Goal: Task Accomplishment & Management: Complete application form

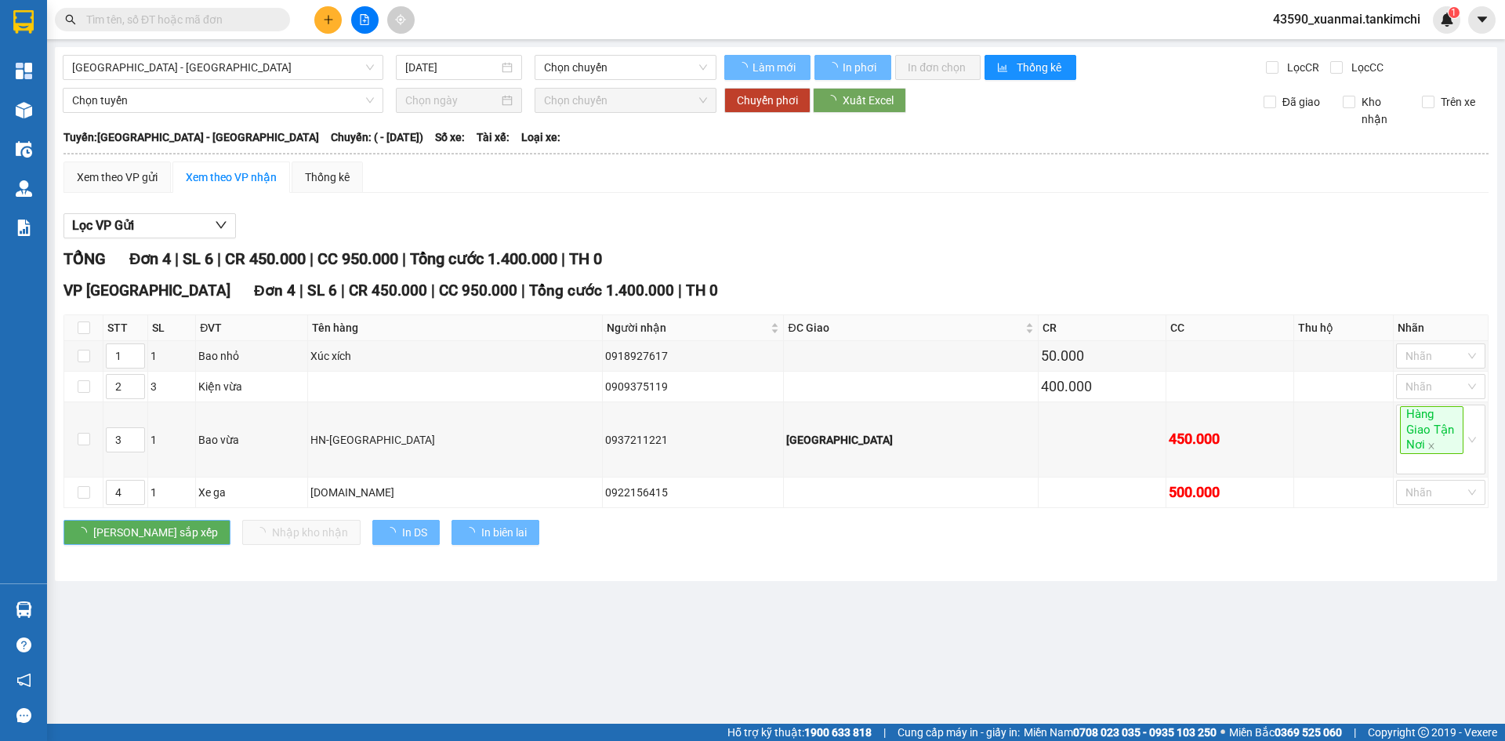
type input "[DATE]"
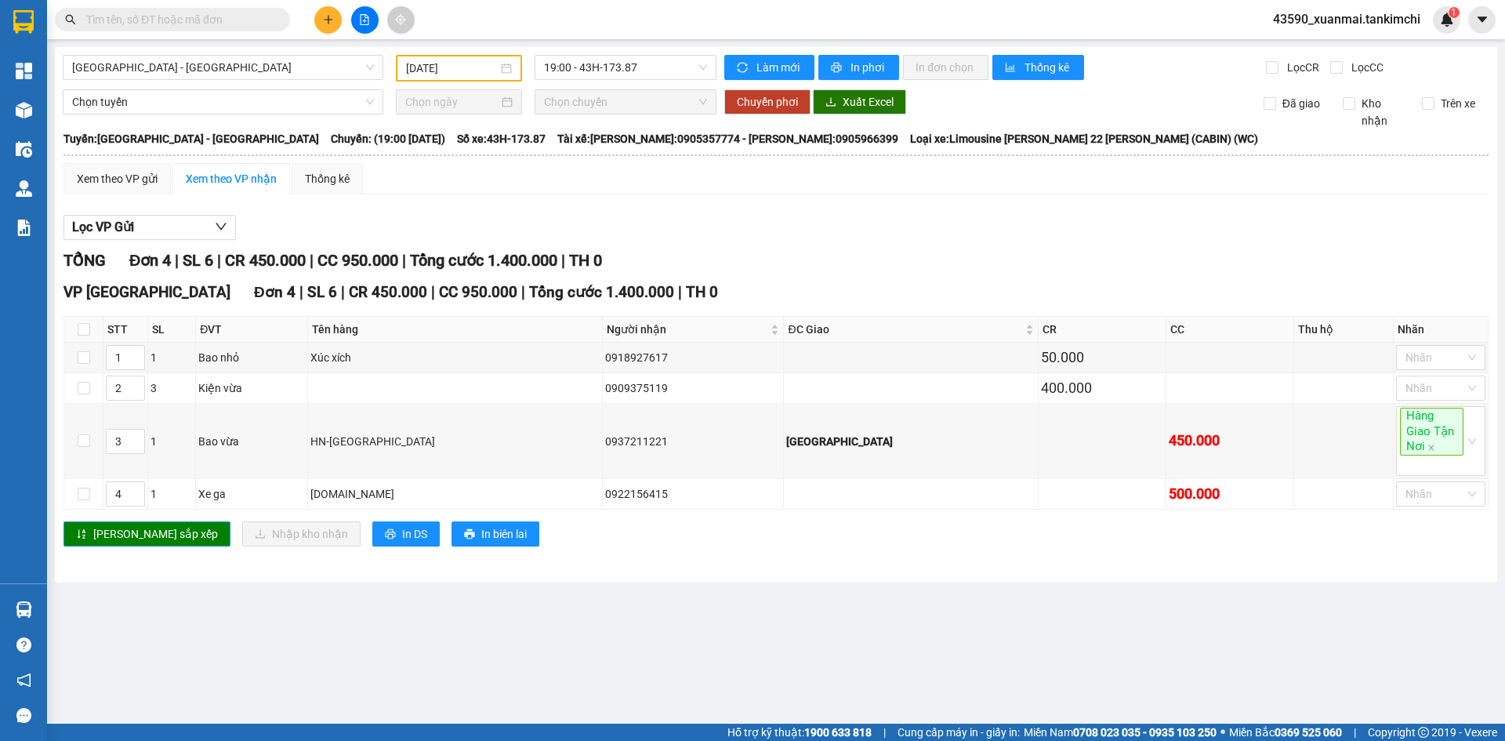
click at [150, 24] on input "text" at bounding box center [178, 19] width 185 height 17
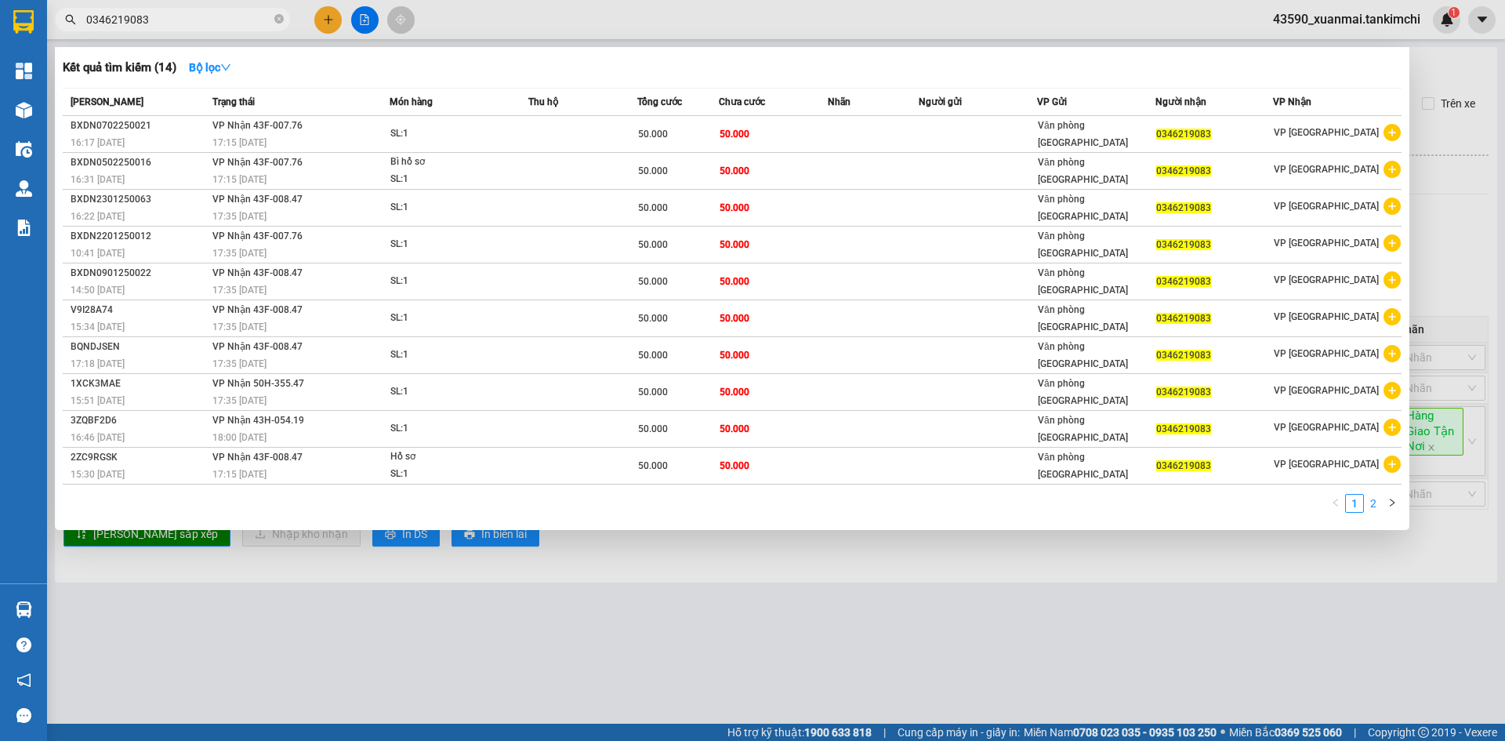
type input "0346219083"
click at [1369, 500] on link "2" at bounding box center [1373, 503] width 17 height 17
click at [449, 15] on div at bounding box center [752, 370] width 1505 height 741
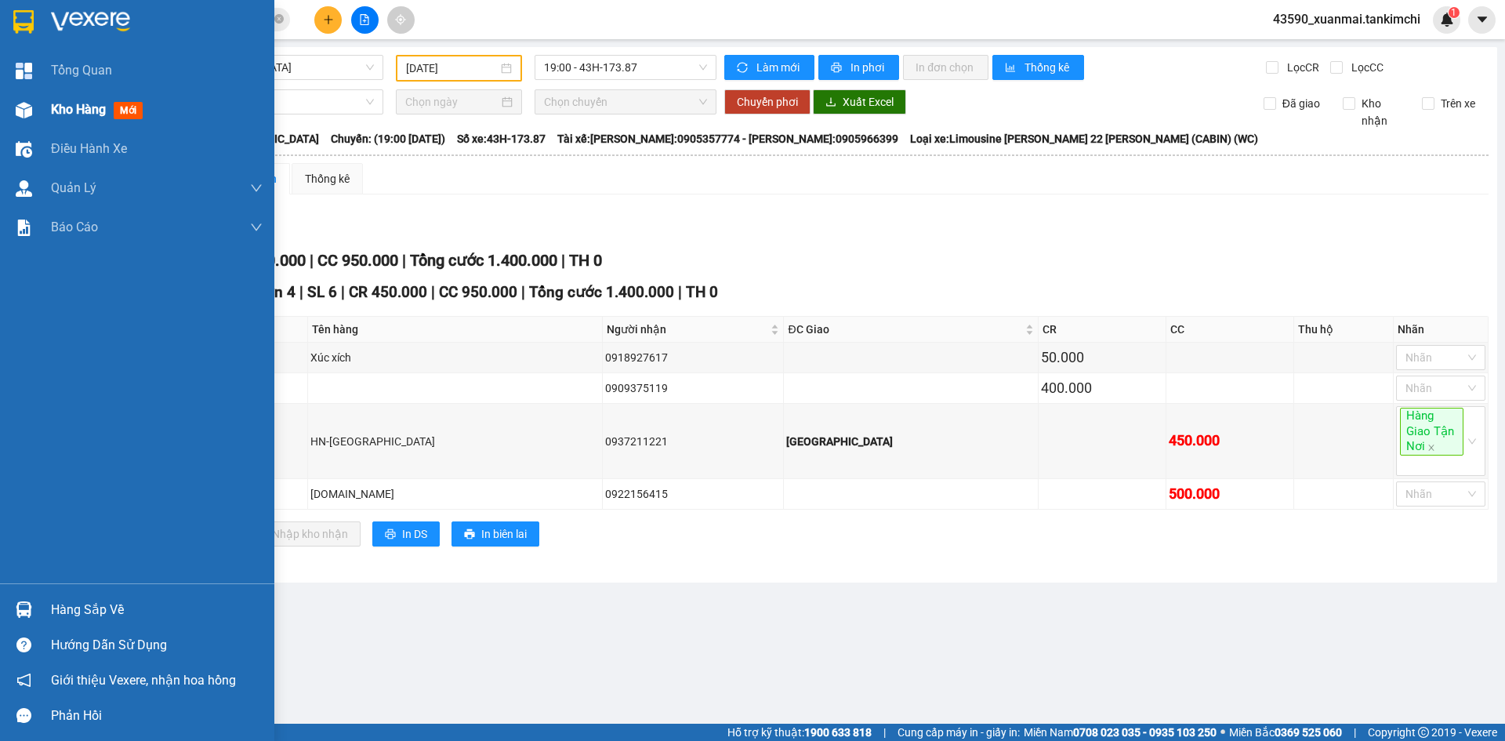
click at [56, 113] on span "Kho hàng" at bounding box center [78, 109] width 55 height 15
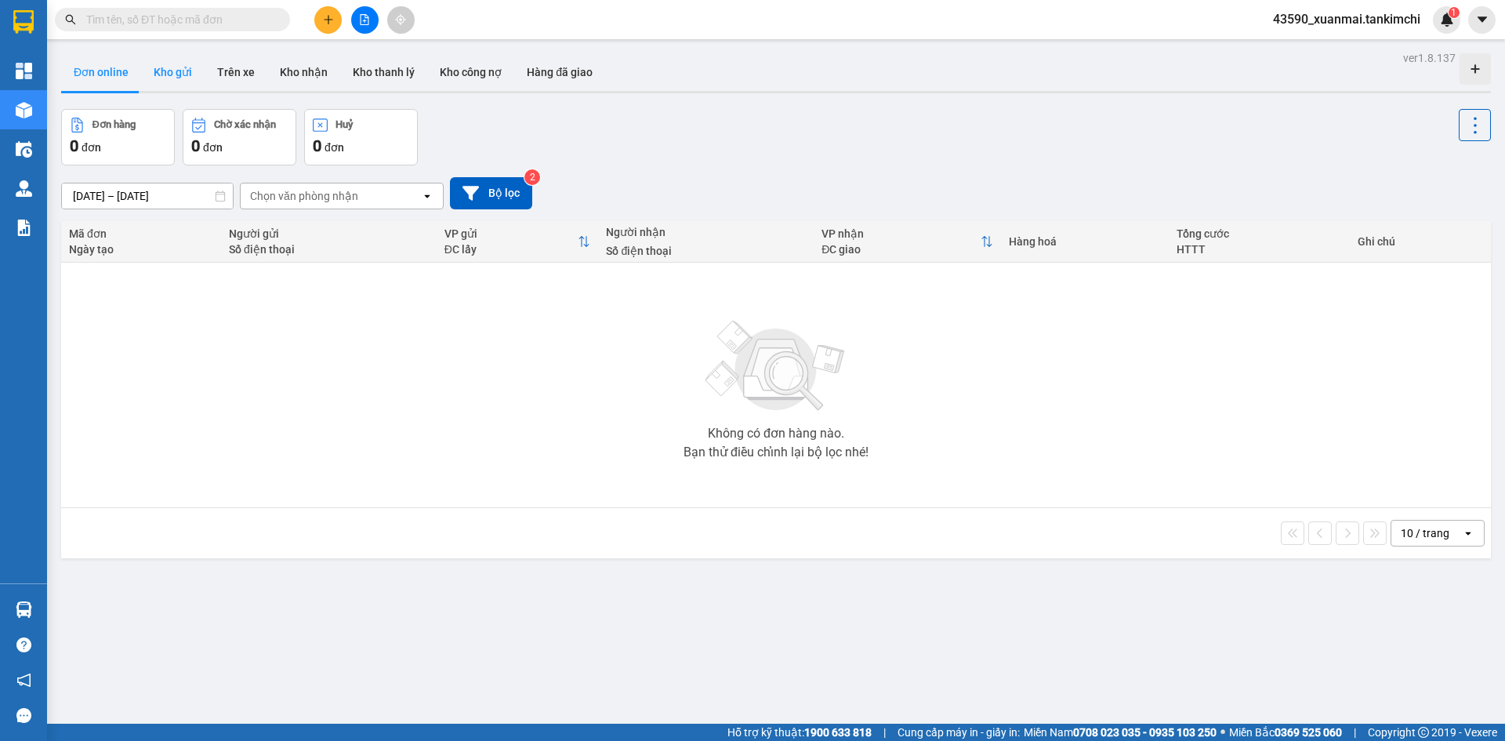
click at [162, 63] on button "Kho gửi" at bounding box center [172, 72] width 63 height 38
type input "09/08/2025 – 11/08/2025"
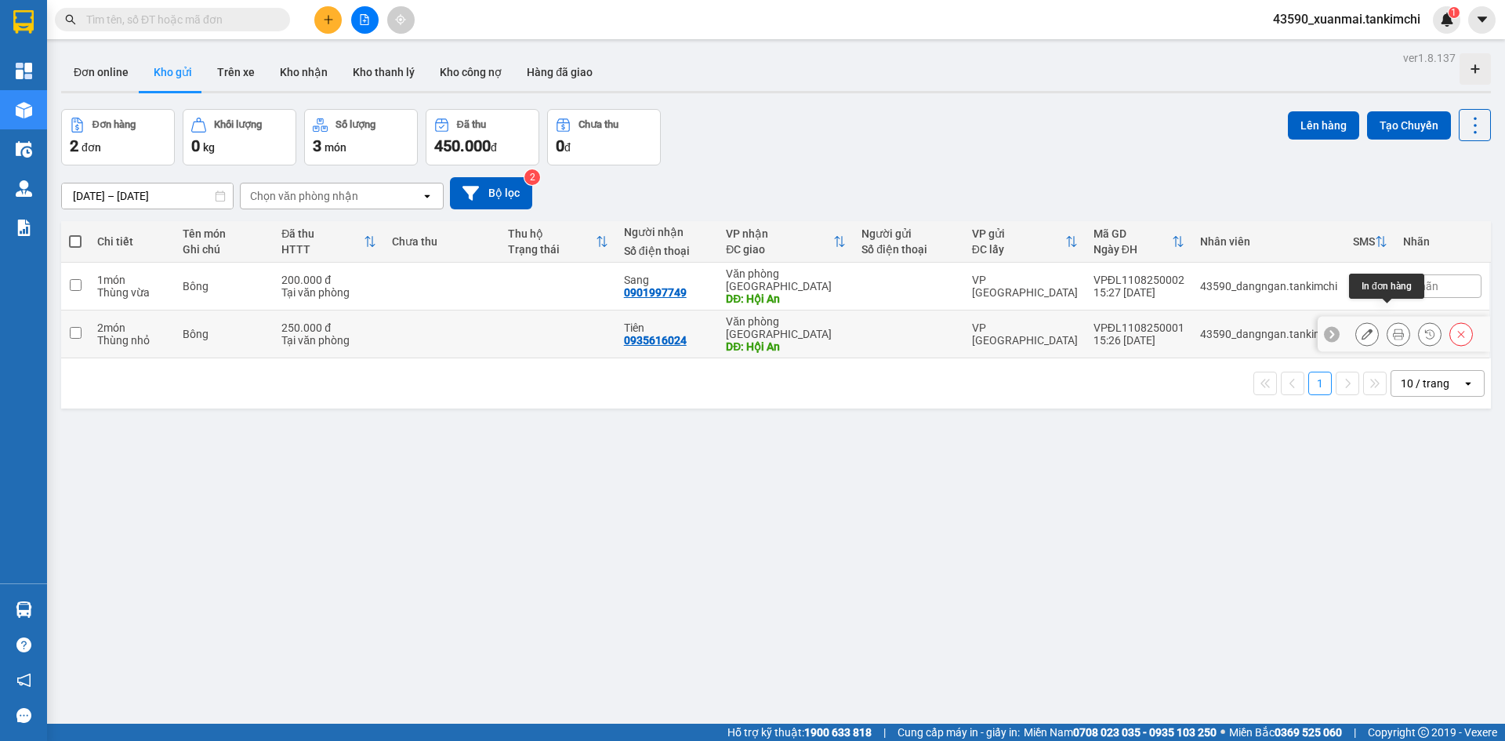
click at [1393, 328] on icon at bounding box center [1398, 333] width 11 height 11
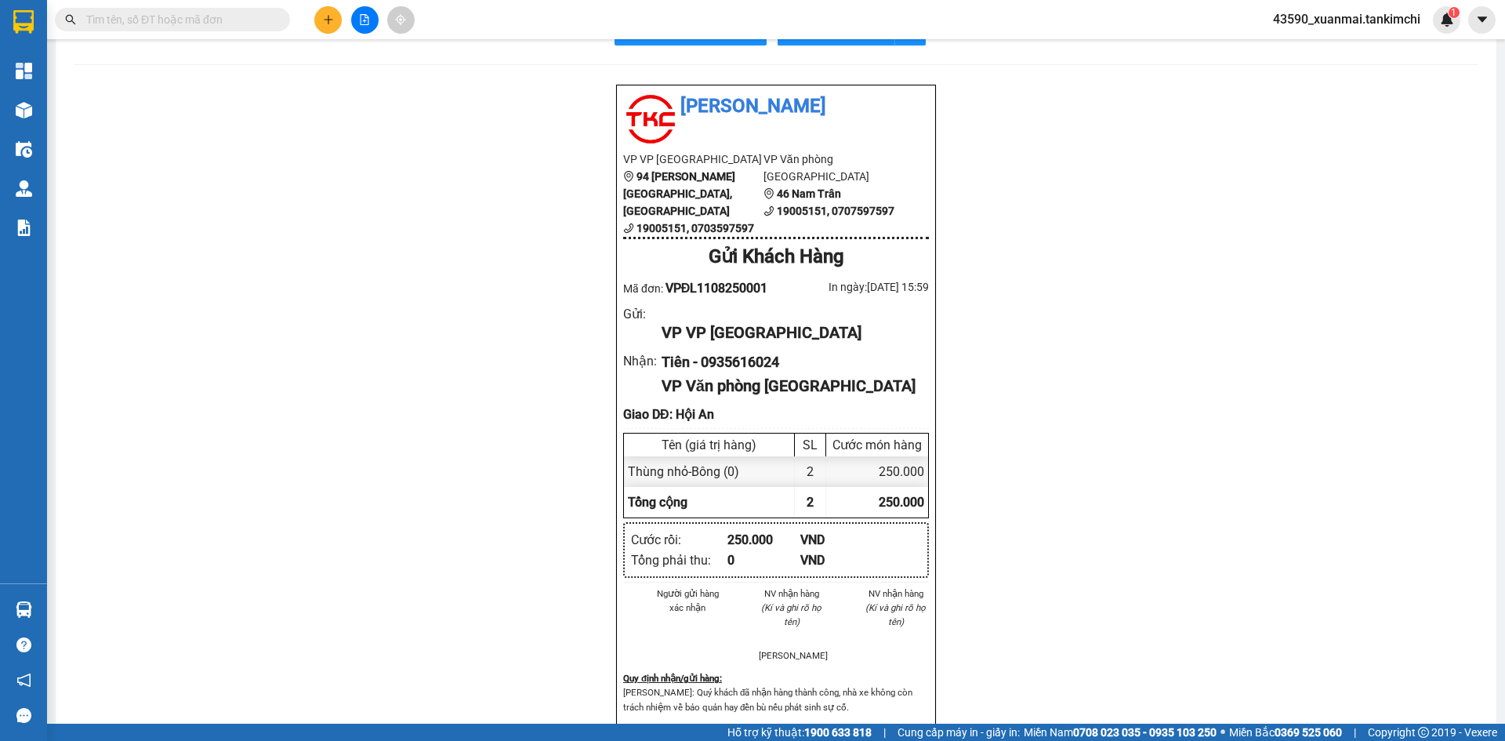
scroll to position [78, 0]
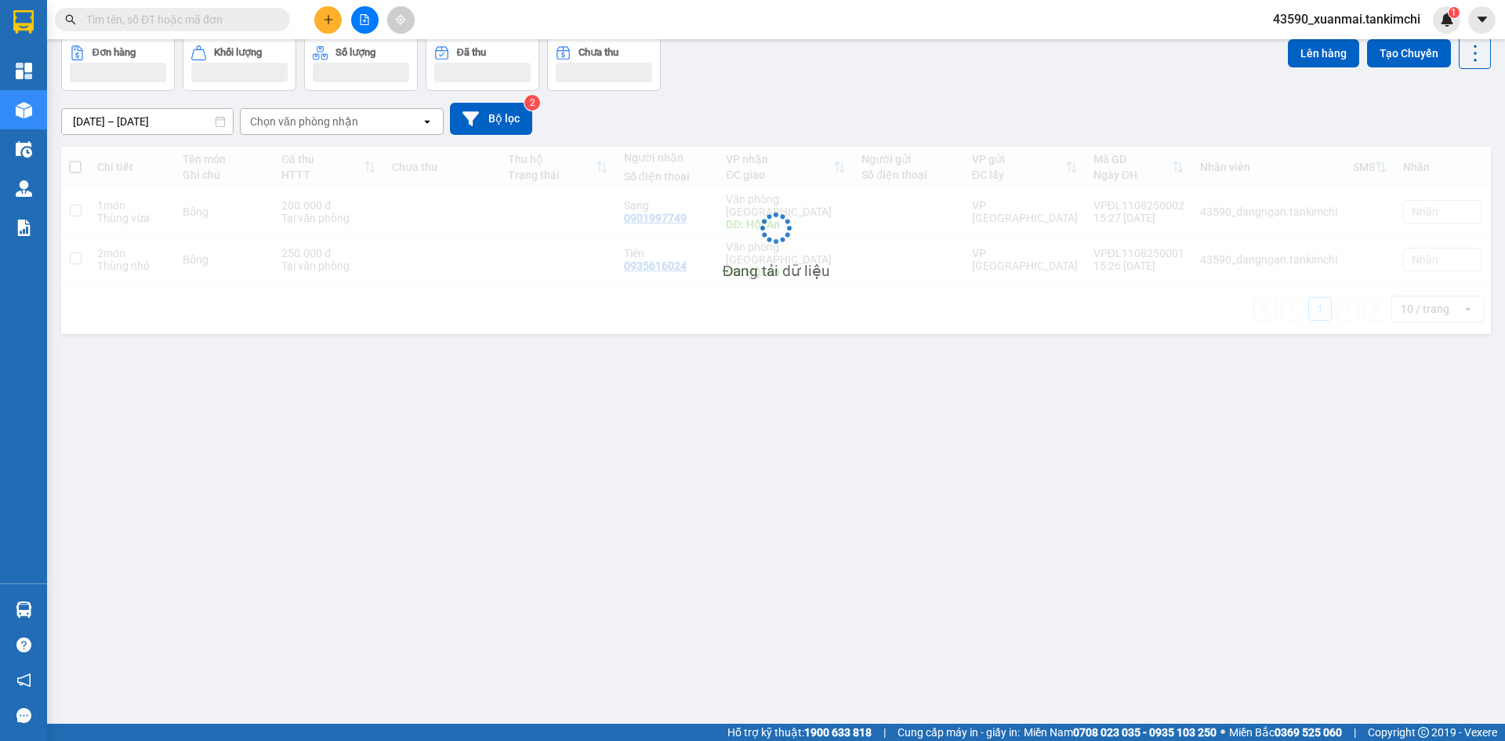
scroll to position [72, 0]
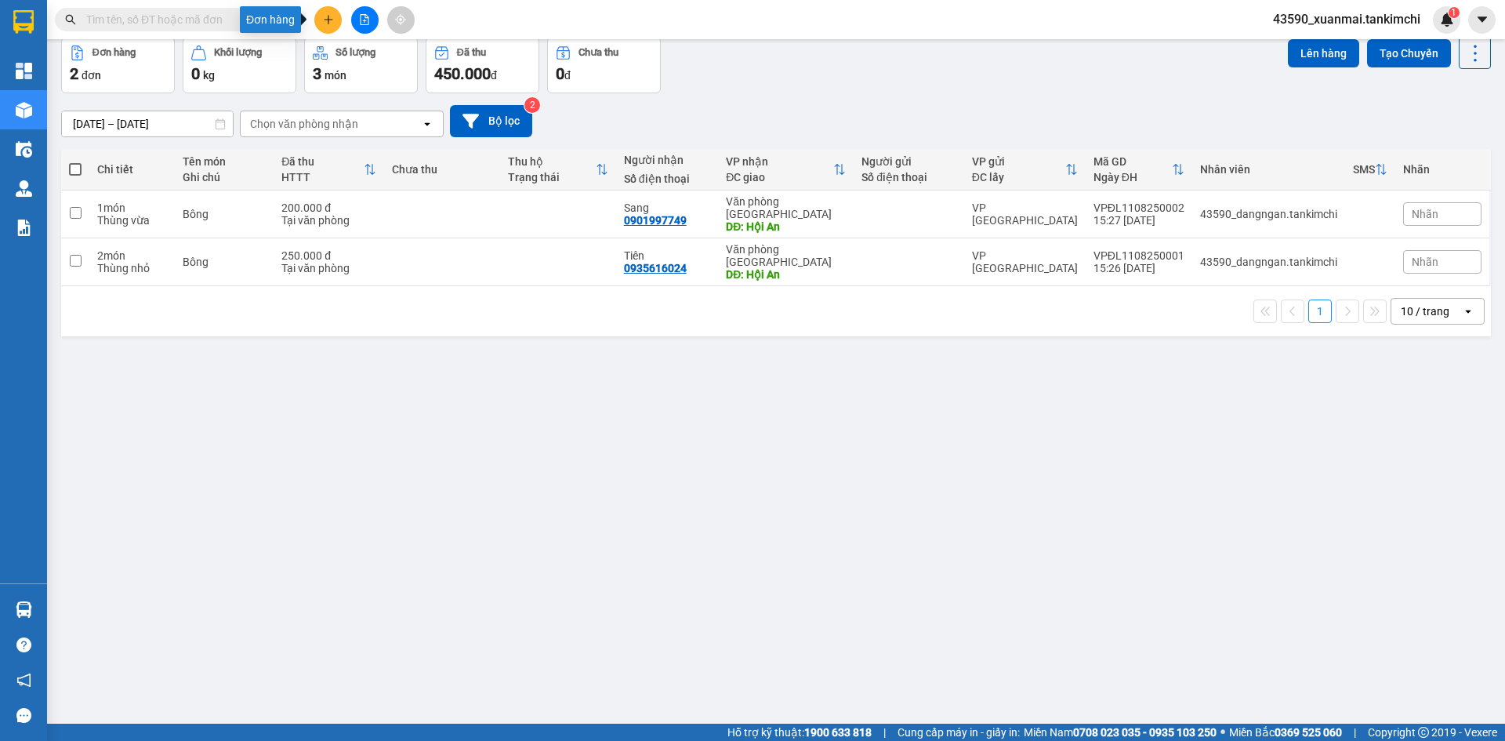
click at [329, 16] on icon "plus" at bounding box center [328, 19] width 11 height 11
click at [386, 56] on div "Tạo đơn hàng" at bounding box center [390, 58] width 68 height 17
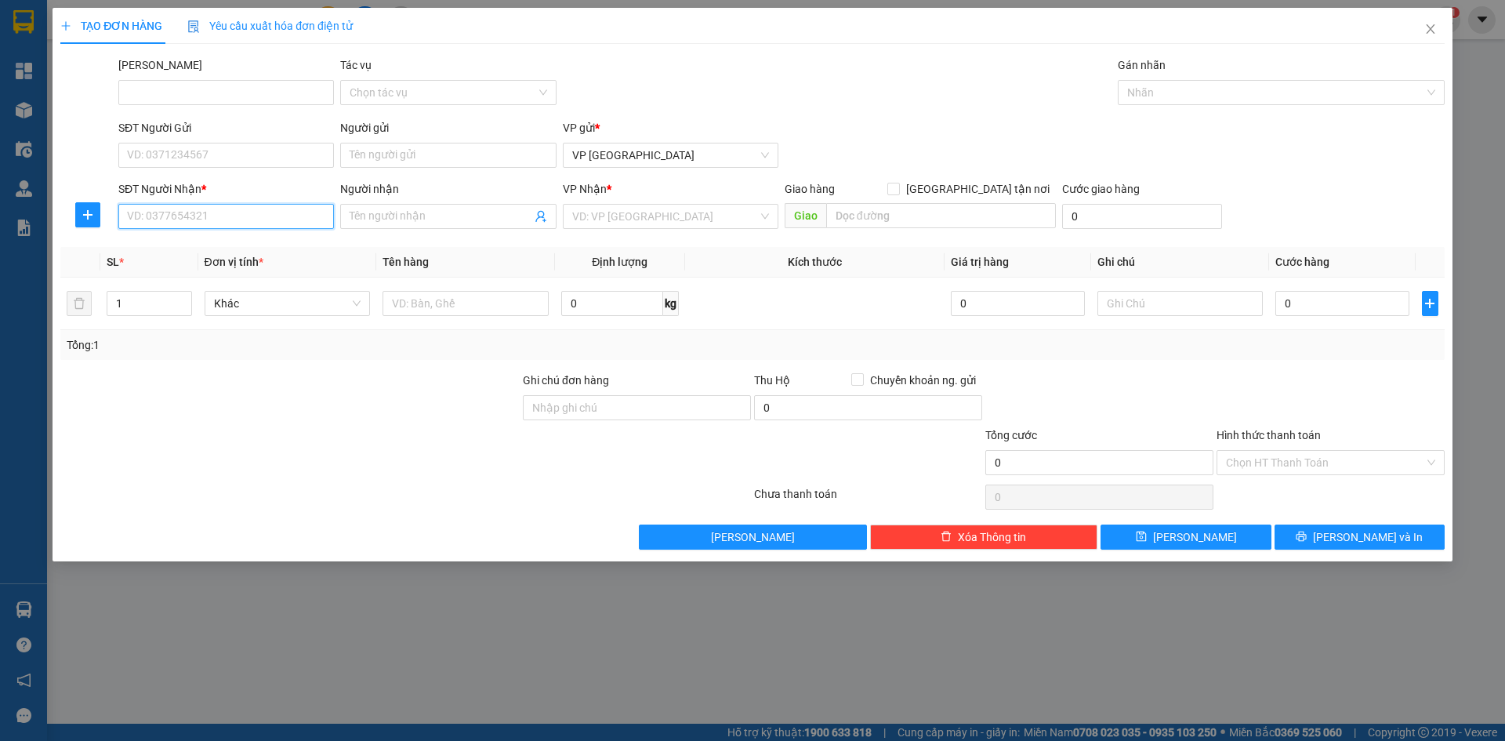
click at [248, 204] on input "SĐT Người Nhận *" at bounding box center [226, 216] width 216 height 25
click at [224, 252] on div "0969817085 - Sen" at bounding box center [226, 247] width 197 height 17
type input "0969817085"
type input "Sen"
click at [271, 303] on span "Hàng thông thường" at bounding box center [287, 304] width 147 height 24
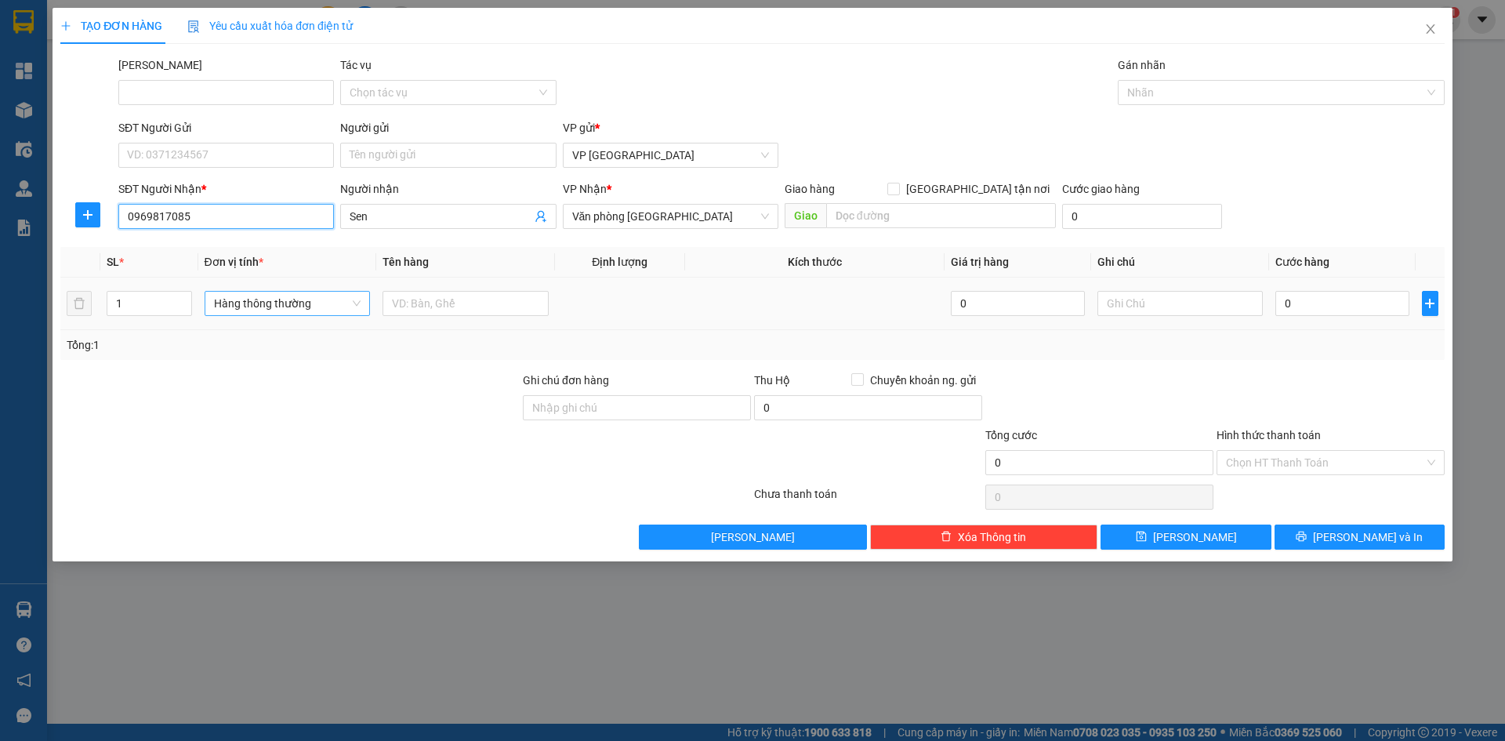
type input "0969817085"
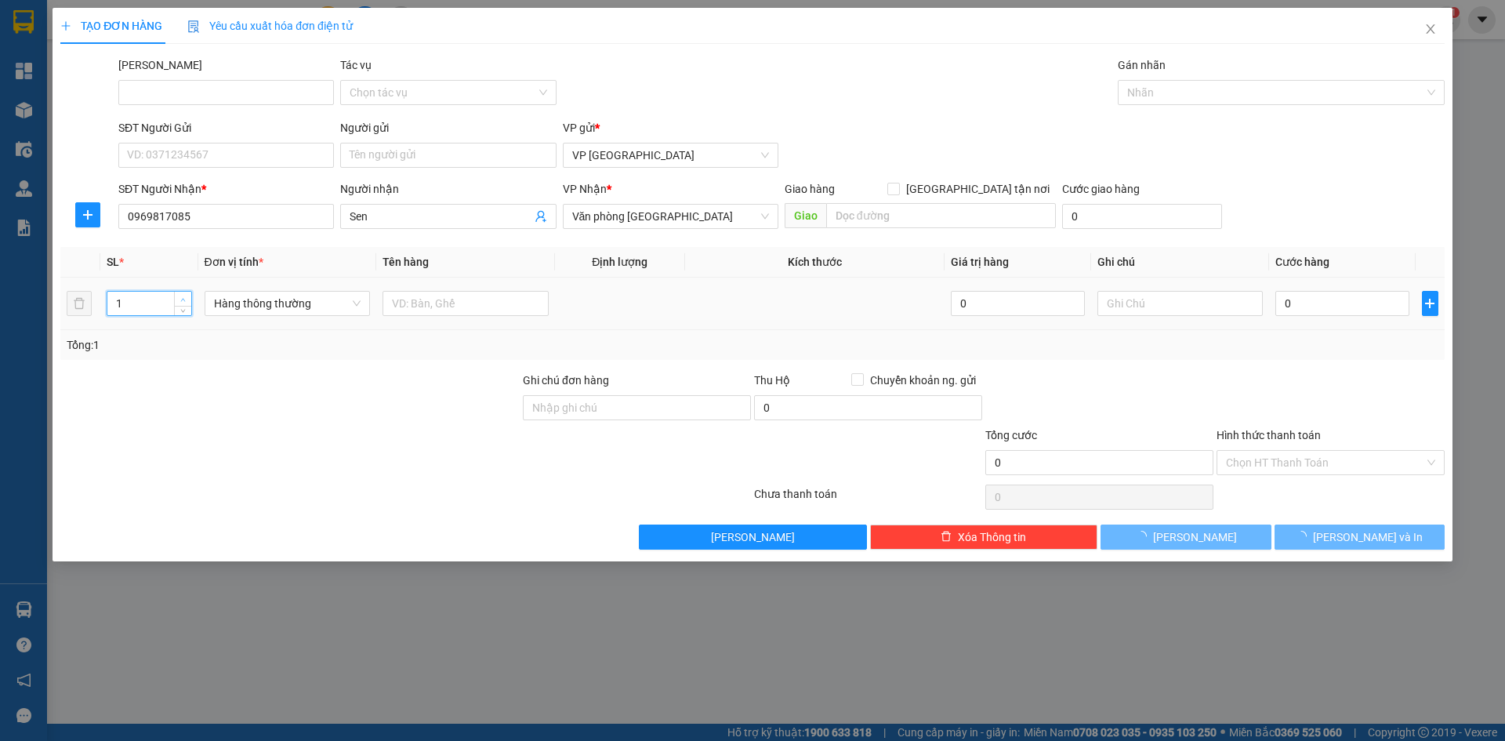
click at [183, 299] on icon "up" at bounding box center [182, 299] width 5 height 5
type input "2"
click at [183, 299] on icon "up" at bounding box center [182, 299] width 5 height 5
click at [255, 302] on span "Hàng thông thường" at bounding box center [287, 304] width 147 height 24
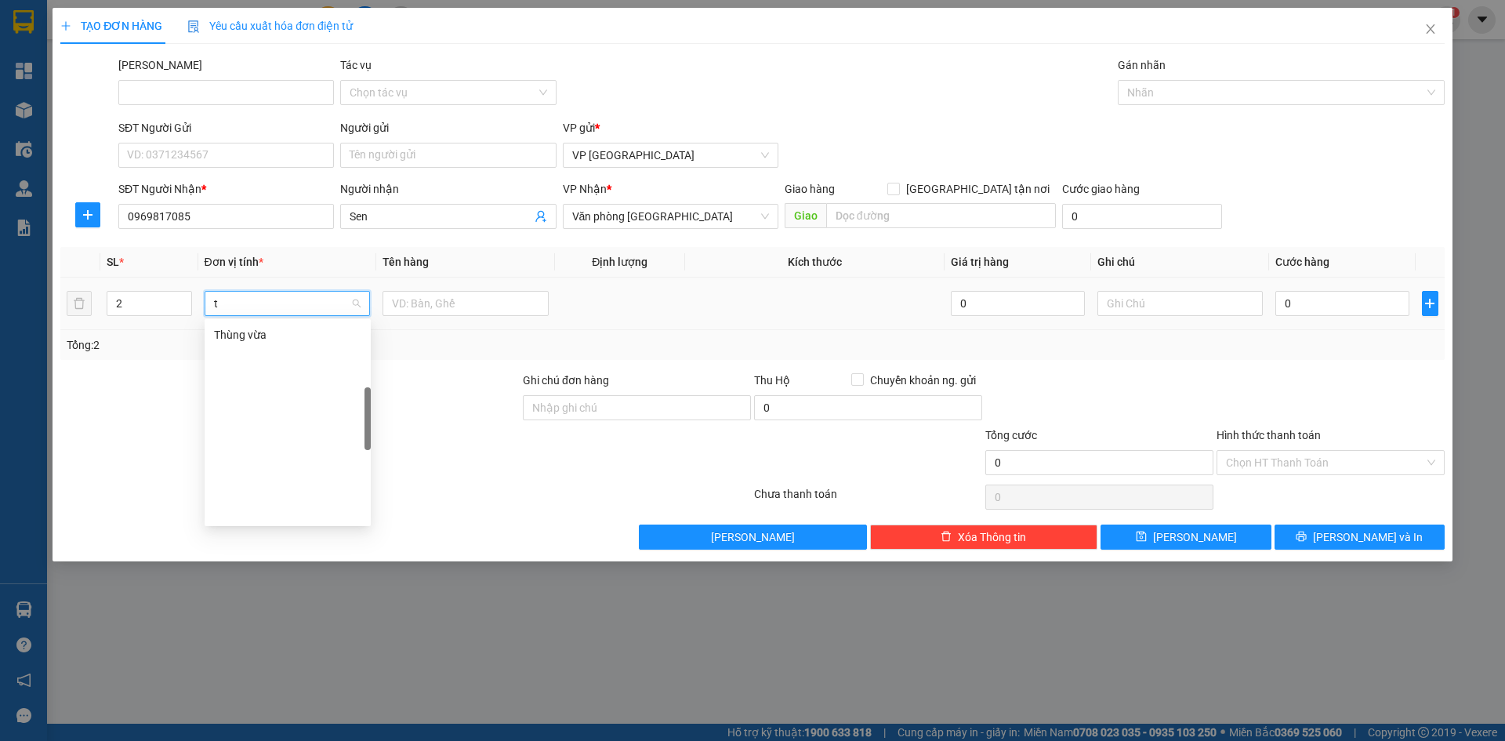
scroll to position [245, 0]
type input "th"
click at [394, 297] on input "text" at bounding box center [466, 303] width 166 height 25
drag, startPoint x: 419, startPoint y: 303, endPoint x: 461, endPoint y: 303, distance: 41.5
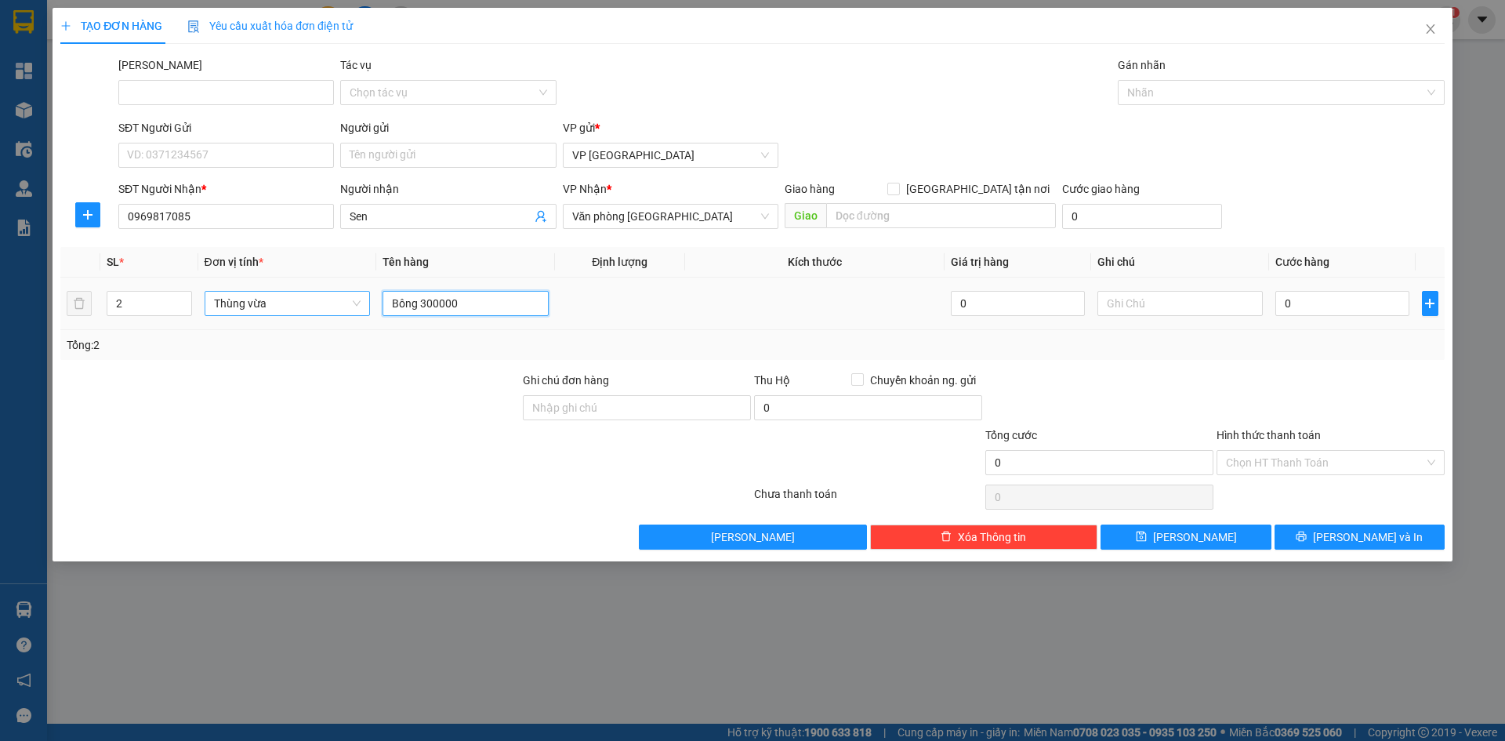
click at [461, 303] on input "Bông 300000" at bounding box center [466, 303] width 166 height 25
type input "Bông"
click at [1301, 303] on input "0" at bounding box center [1341, 303] width 133 height 25
paste input "300.00"
type input "300.000"
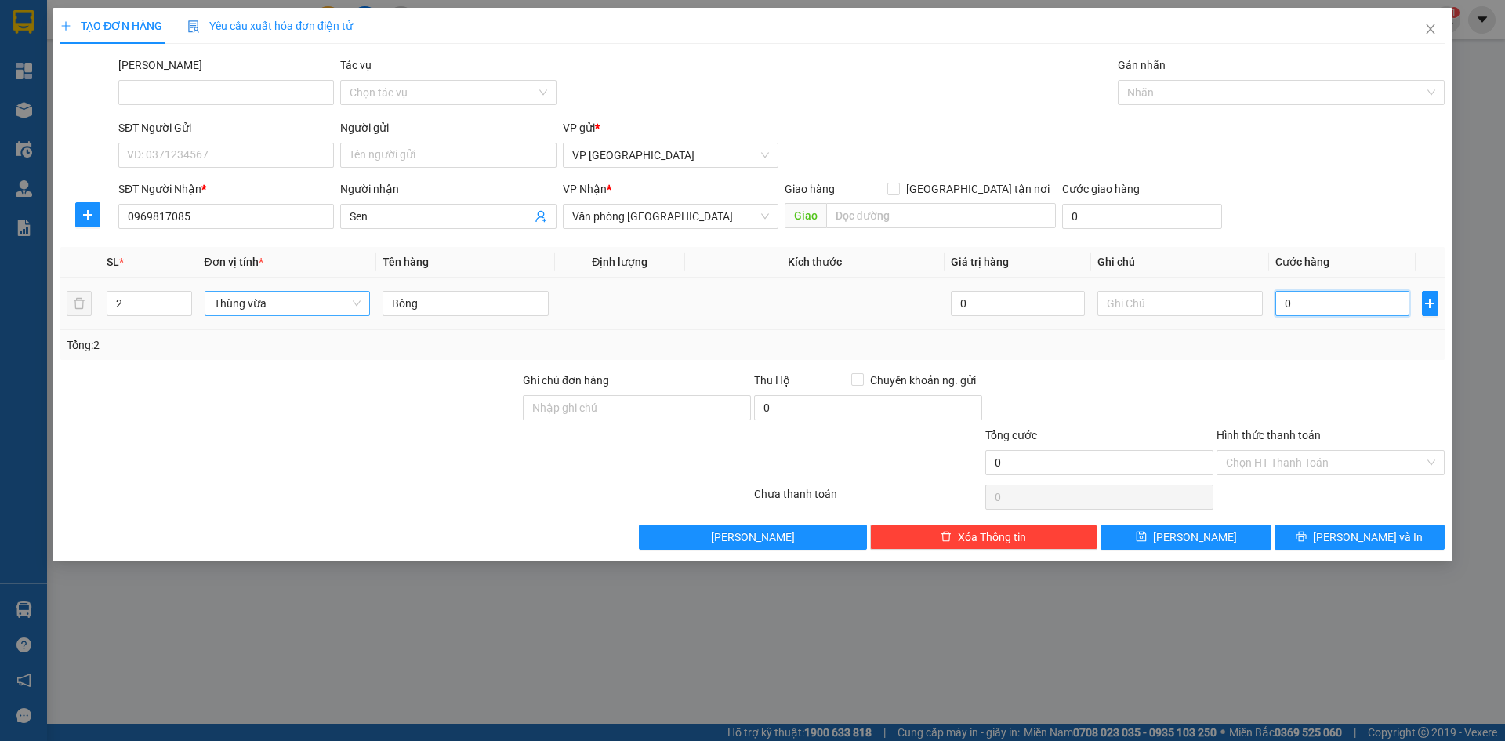
type input "300.000"
click at [1268, 466] on input "Hình thức thanh toán" at bounding box center [1325, 463] width 198 height 24
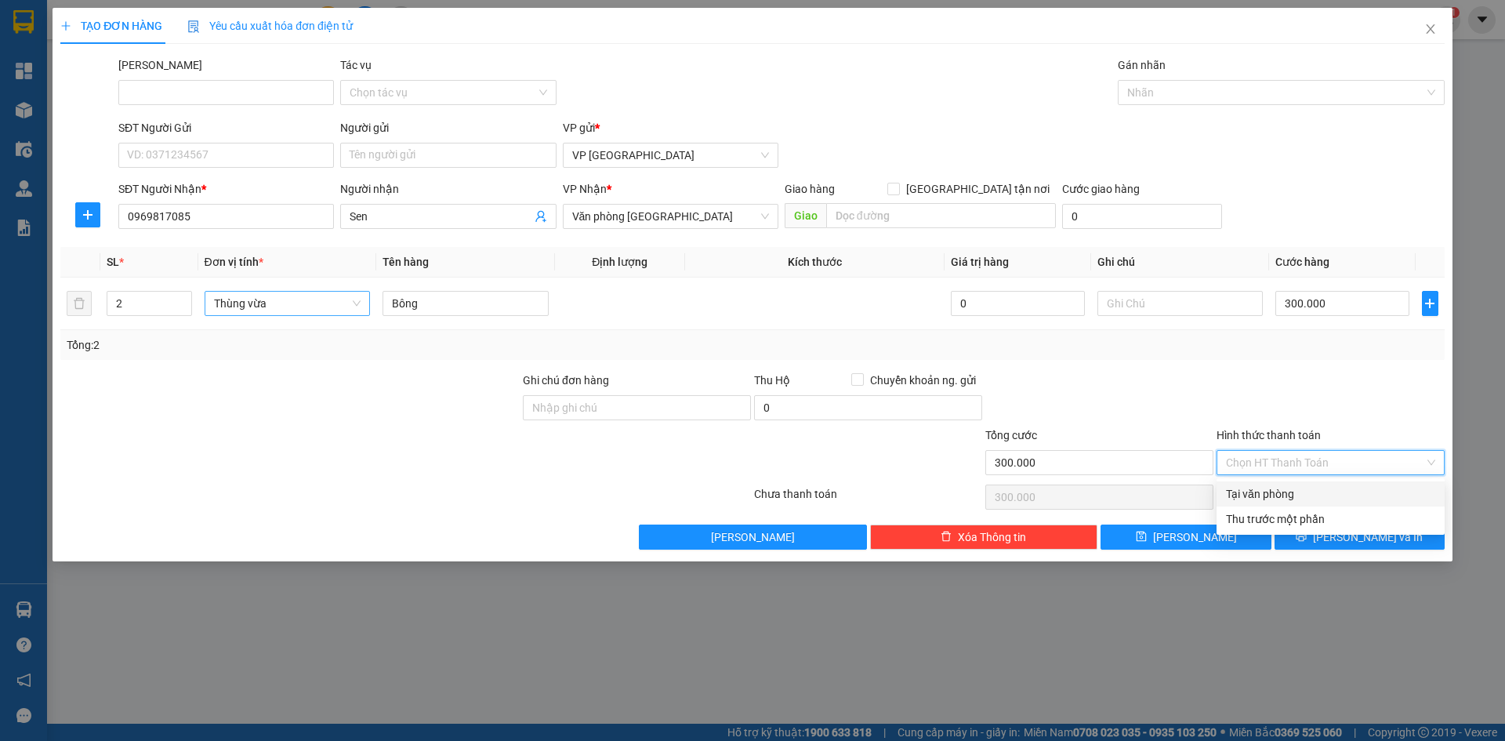
click at [1262, 499] on div "Tại văn phòng" at bounding box center [1330, 493] width 209 height 17
type input "0"
click at [1307, 536] on icon "printer" at bounding box center [1301, 536] width 11 height 11
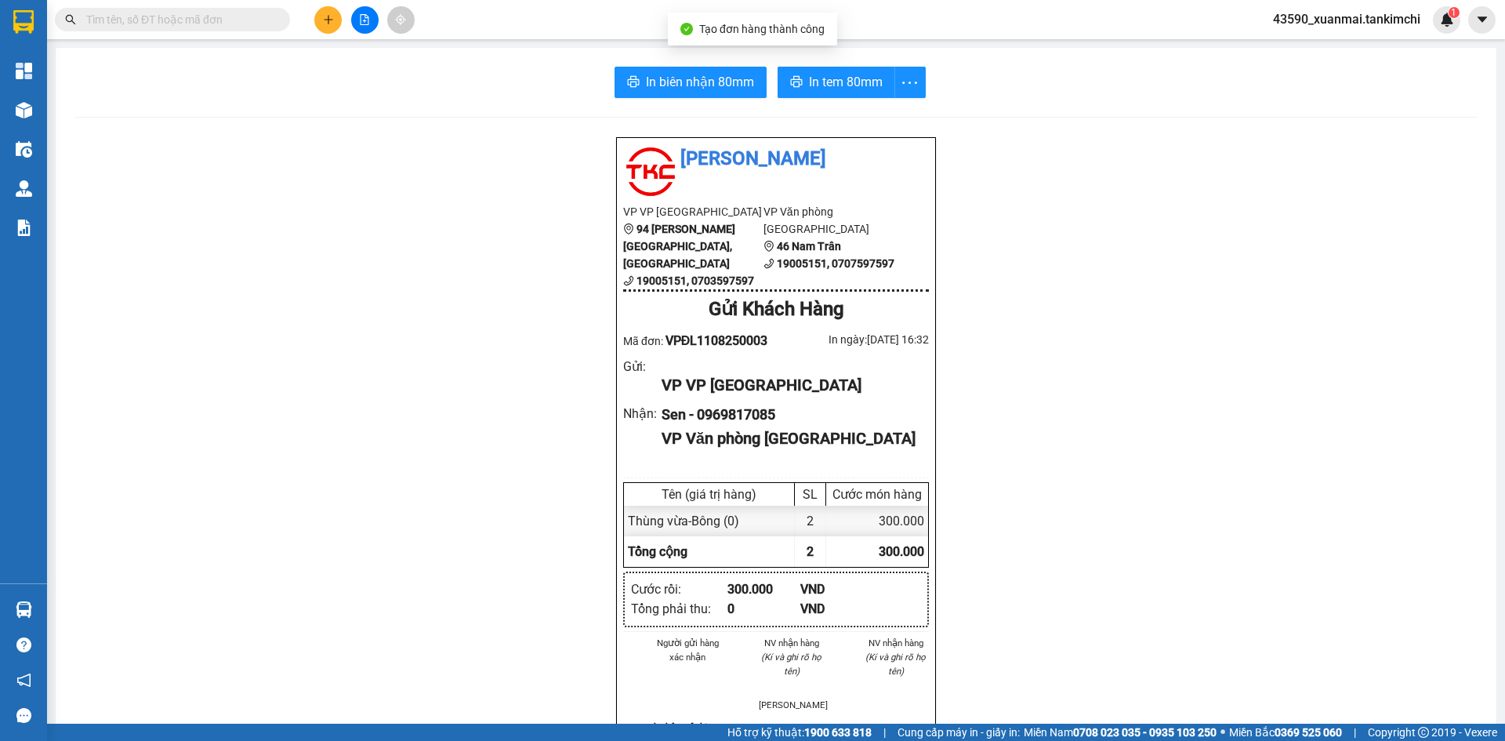
scroll to position [78, 0]
